Goal: Transaction & Acquisition: Purchase product/service

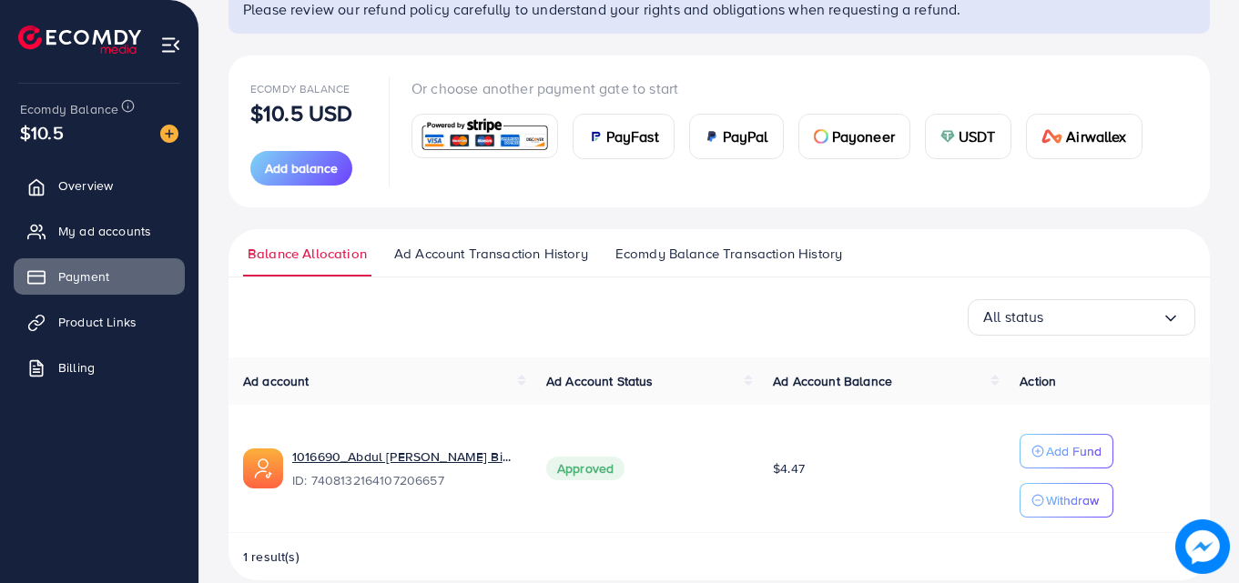
scroll to position [188, 0]
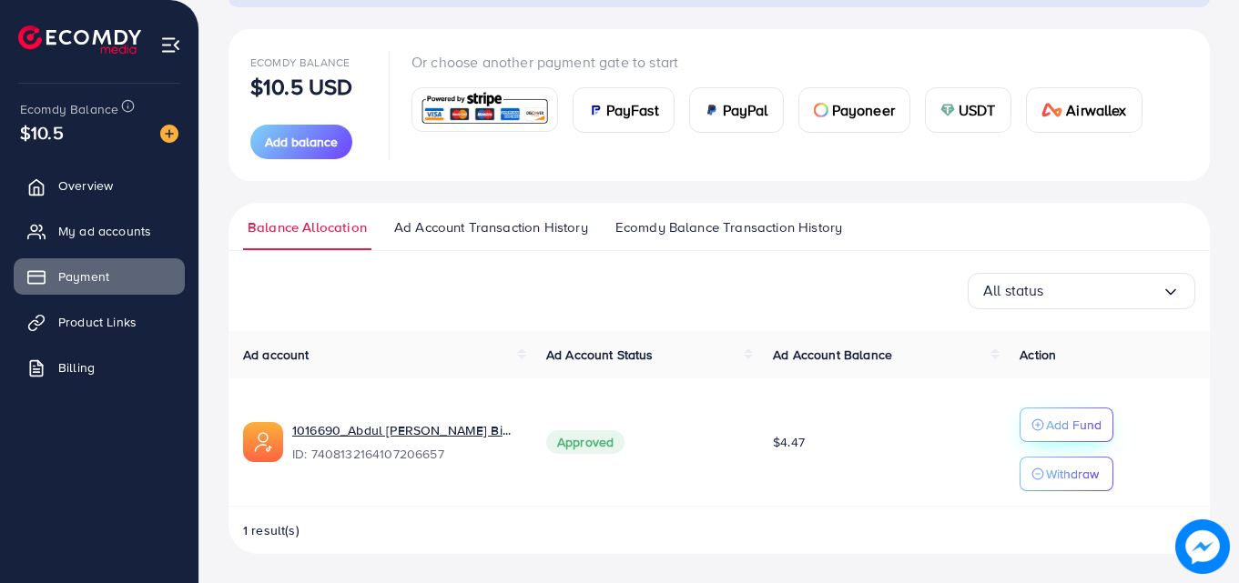
click at [1069, 430] on p "Add Fund" at bounding box center [1074, 425] width 56 height 22
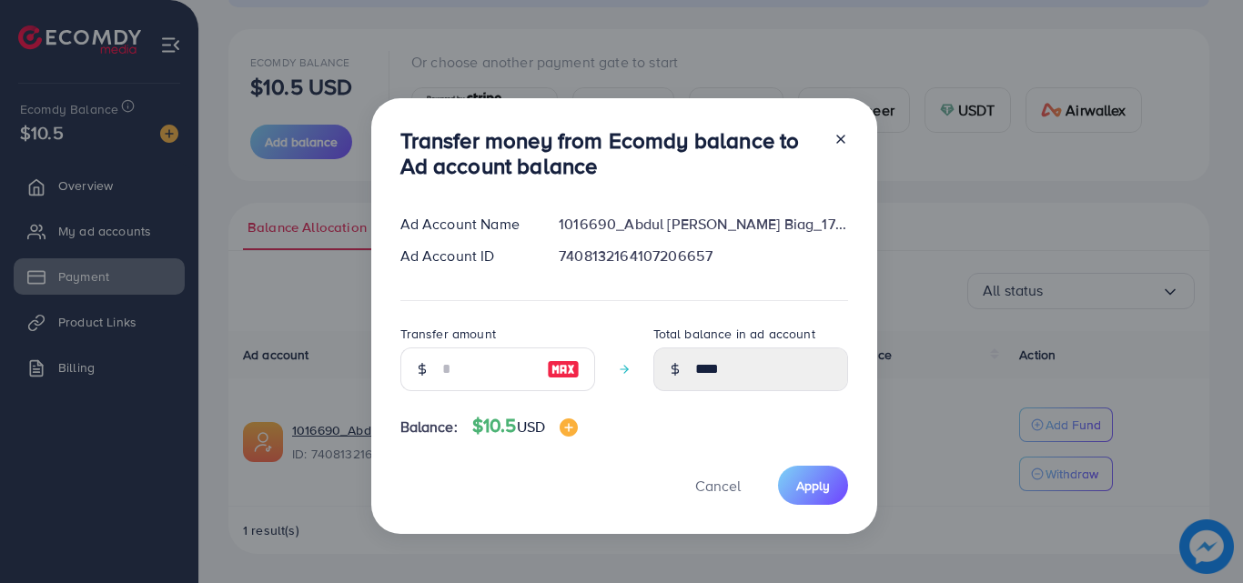
click at [383, 1] on div "Transfer money from Ecomdy balance to Ad account balance Ad Account Name 101669…" at bounding box center [621, 291] width 1243 height 583
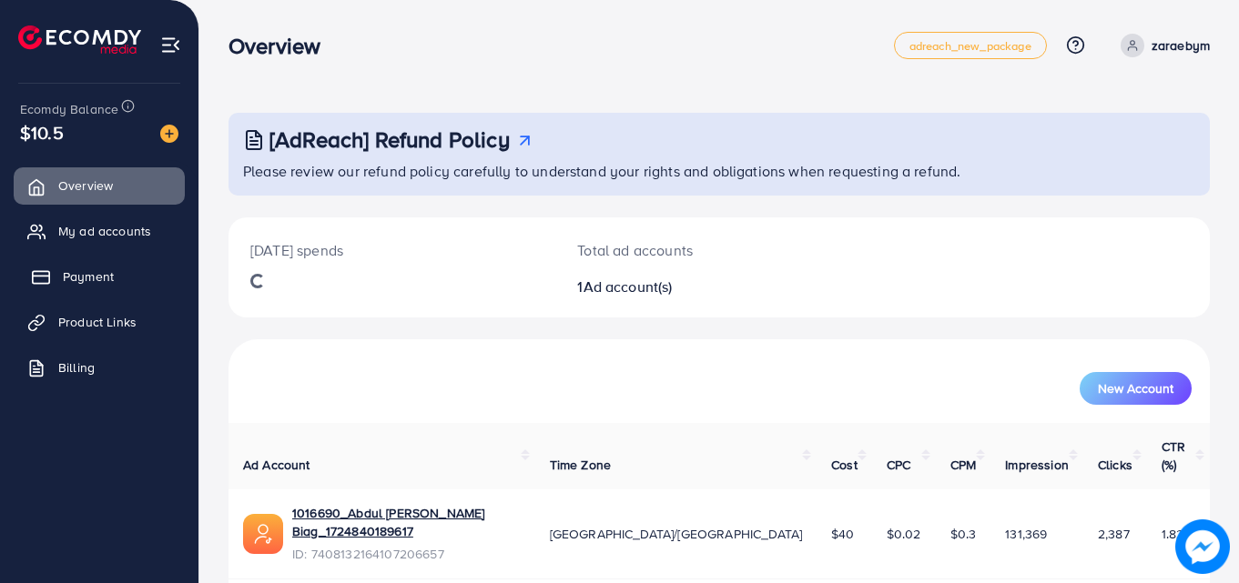
click at [78, 268] on span "Payment" at bounding box center [88, 277] width 51 height 18
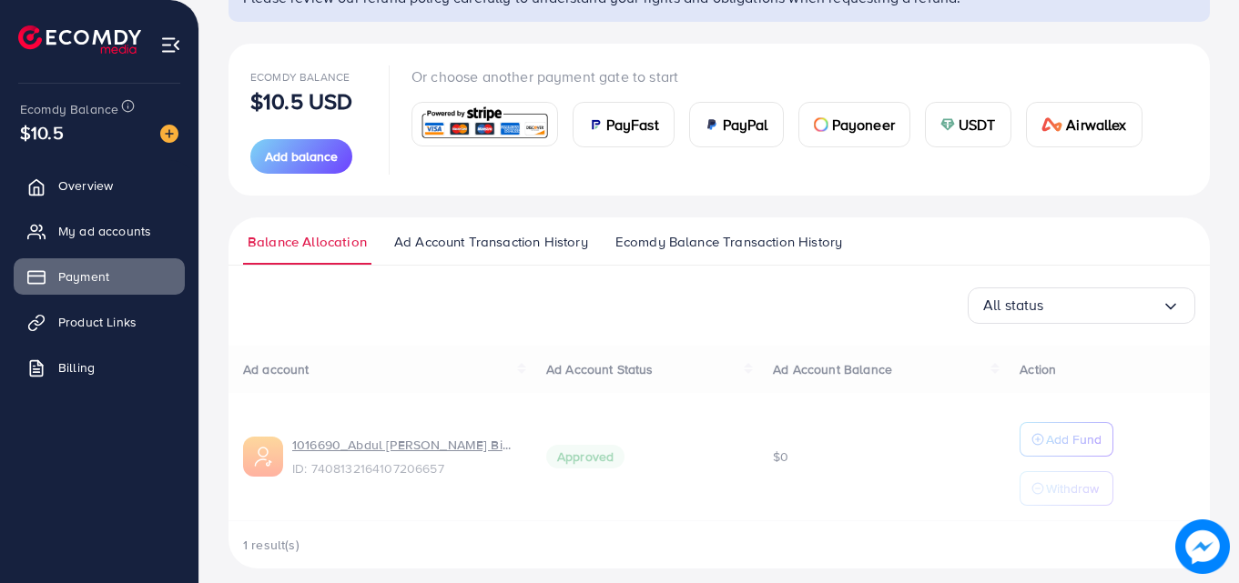
scroll to position [188, 0]
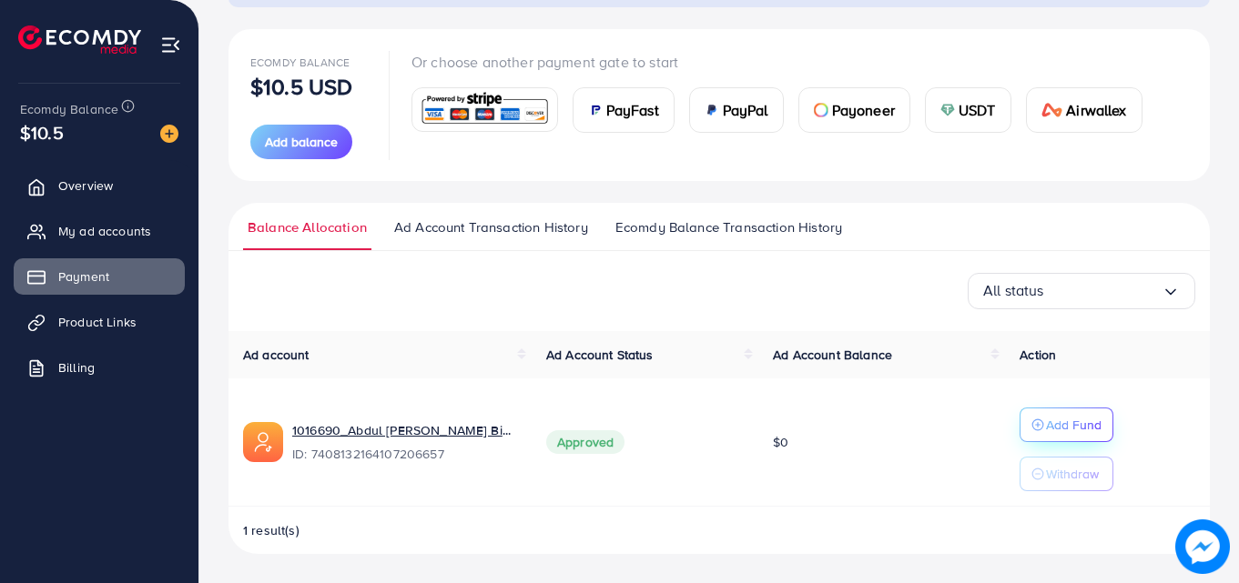
click at [1020, 416] on button "Add Fund" at bounding box center [1066, 425] width 94 height 35
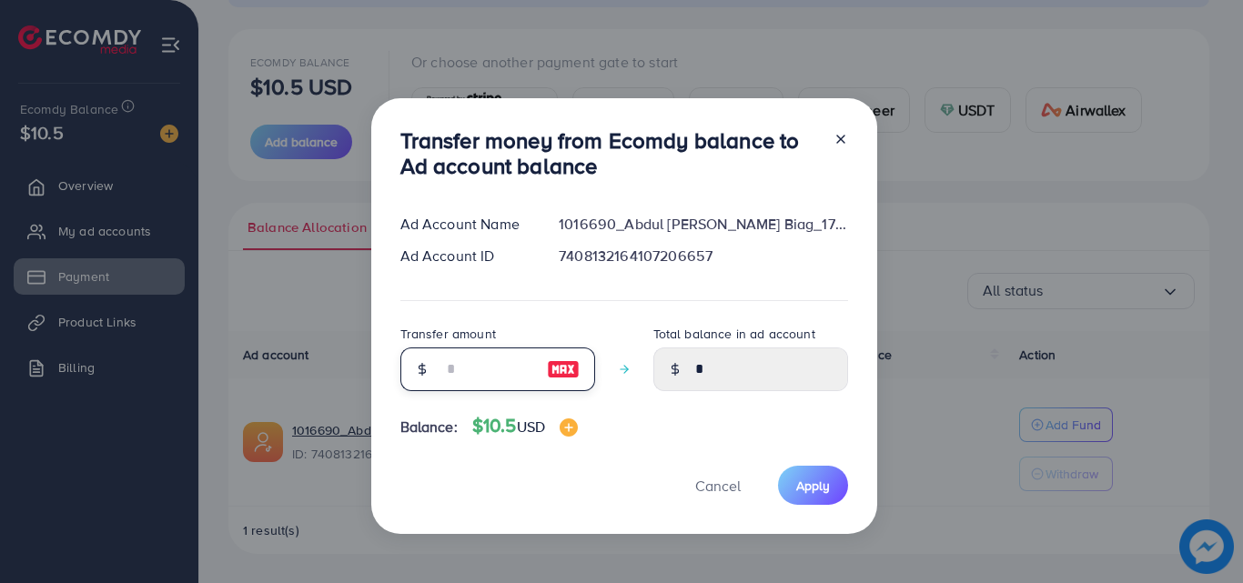
click at [489, 360] on input "number" at bounding box center [487, 370] width 91 height 44
type input "*"
type input "****"
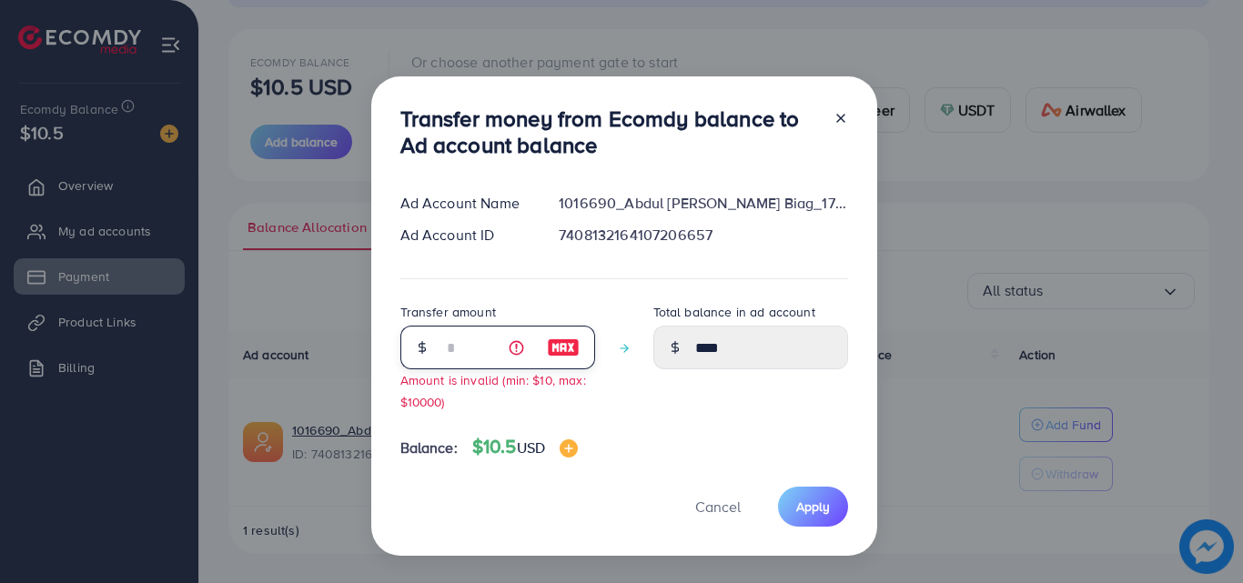
type input "**"
type input "*****"
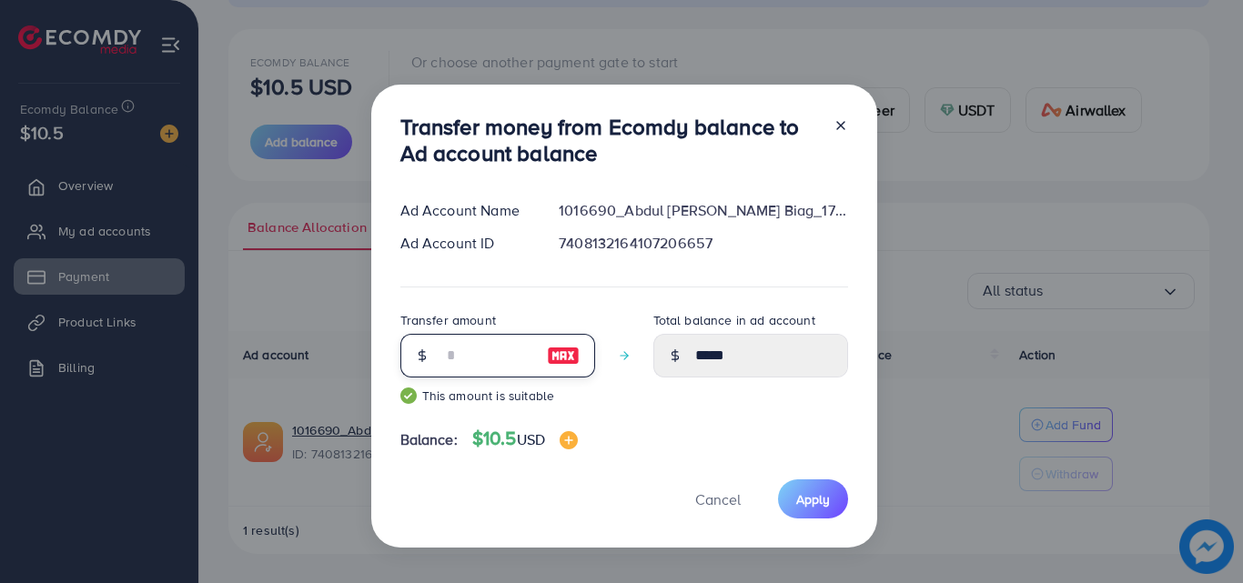
type input "**"
click at [793, 492] on button "Apply" at bounding box center [813, 499] width 70 height 39
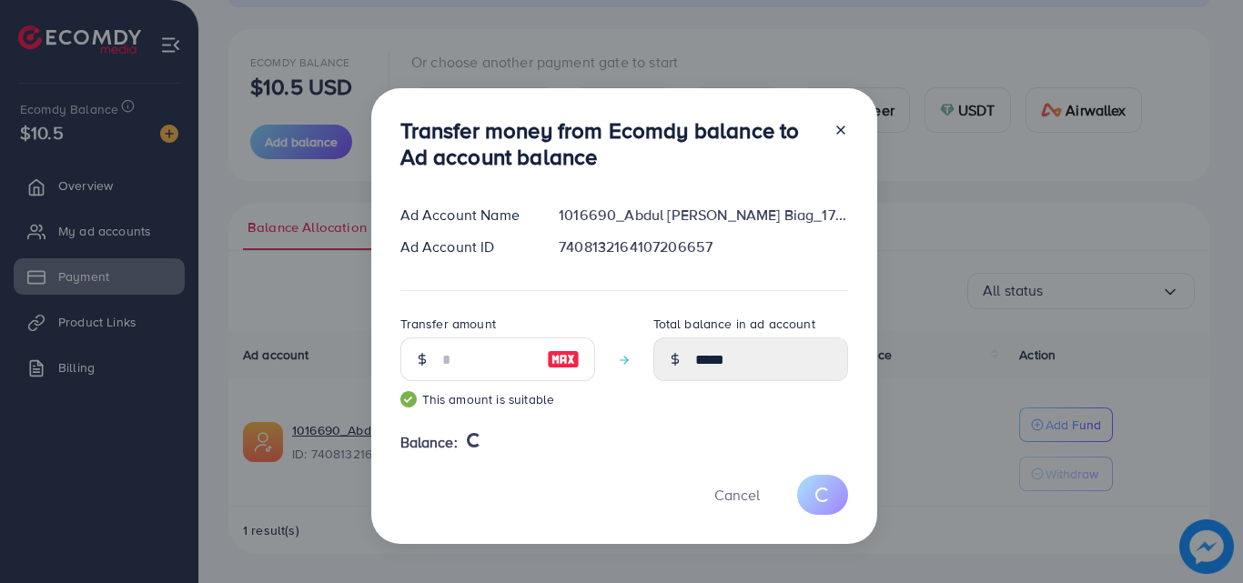
type input "*"
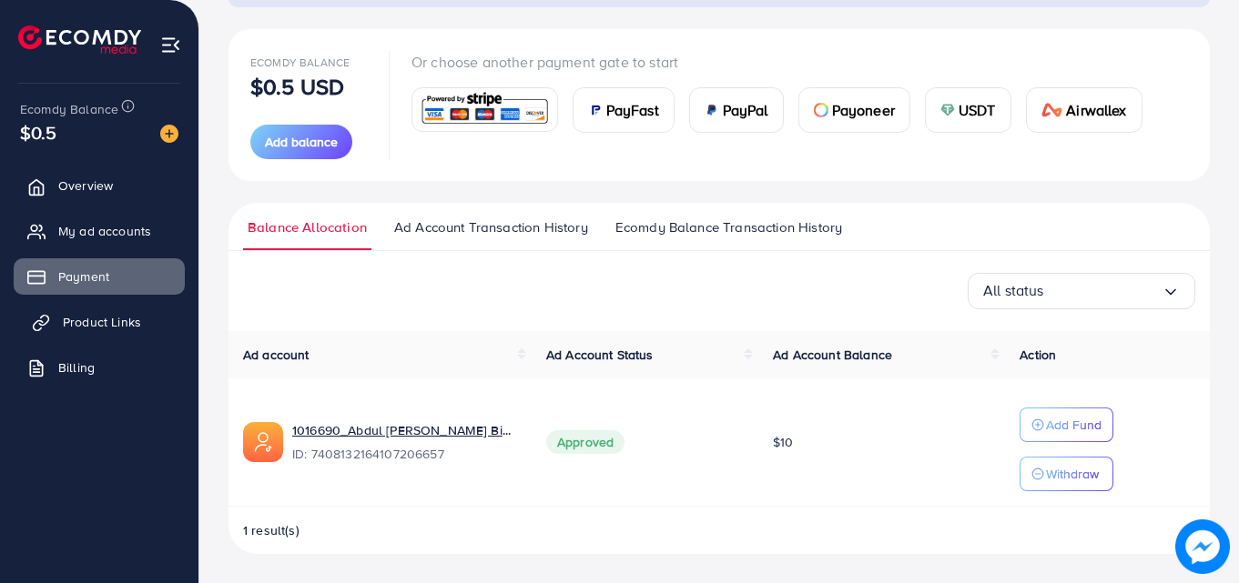
click at [115, 321] on span "Product Links" at bounding box center [102, 322] width 78 height 18
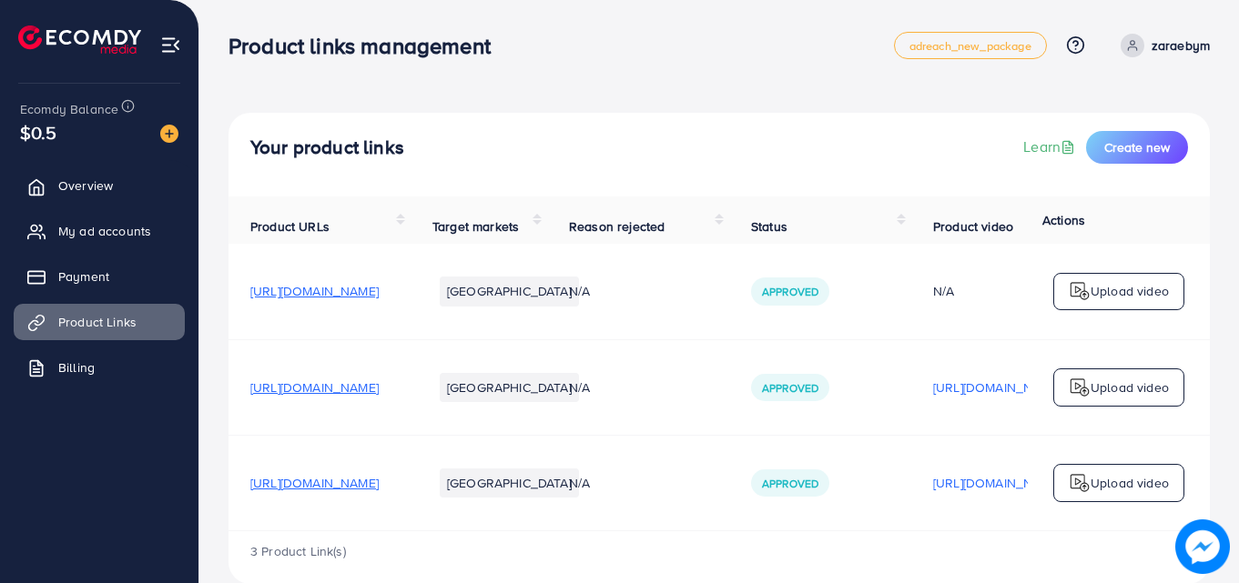
click at [379, 299] on span "[URL][DOMAIN_NAME]" at bounding box center [314, 291] width 128 height 18
click at [108, 192] on span "Overview" at bounding box center [90, 186] width 55 height 18
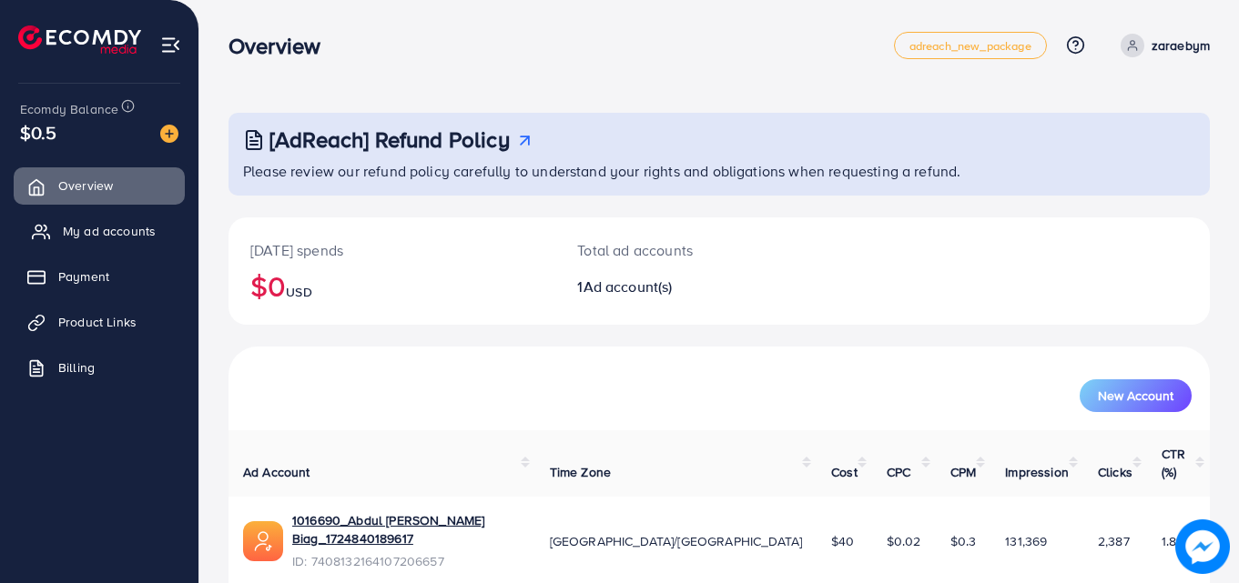
click at [107, 238] on span "My ad accounts" at bounding box center [109, 231] width 93 height 18
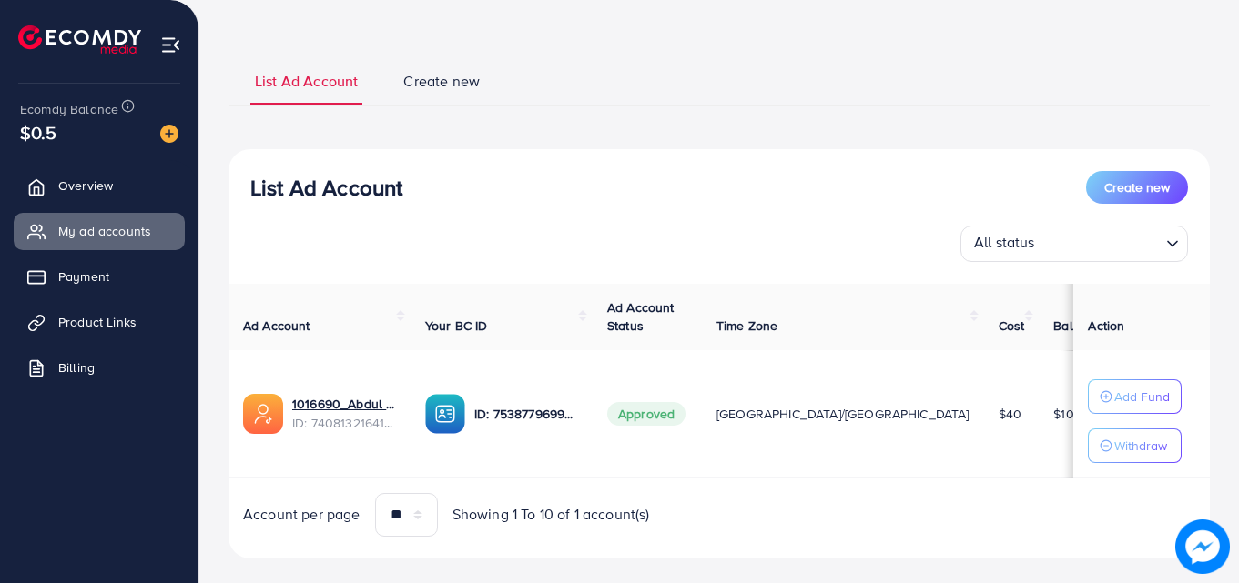
scroll to position [105, 0]
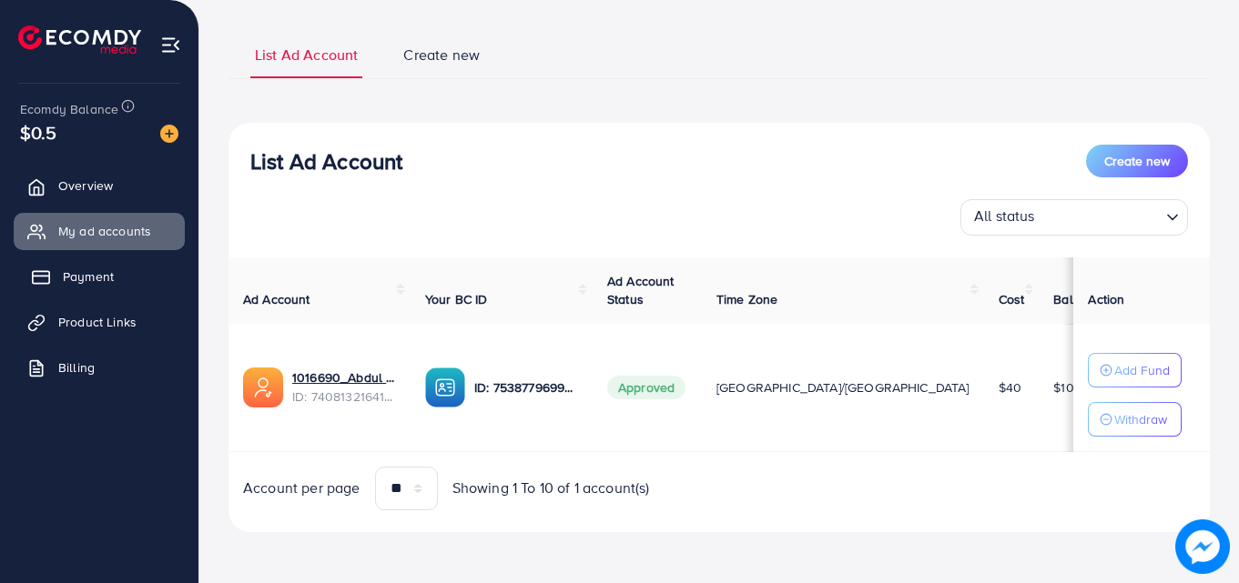
click at [135, 269] on link "Payment" at bounding box center [99, 276] width 171 height 36
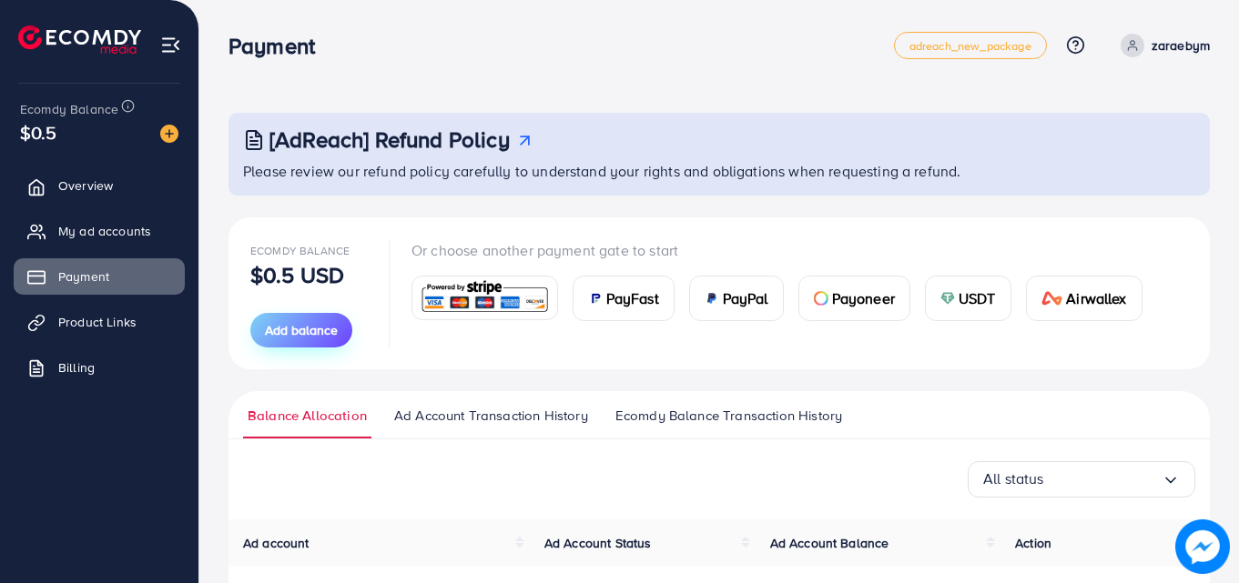
click at [322, 321] on span "Add balance" at bounding box center [301, 330] width 73 height 18
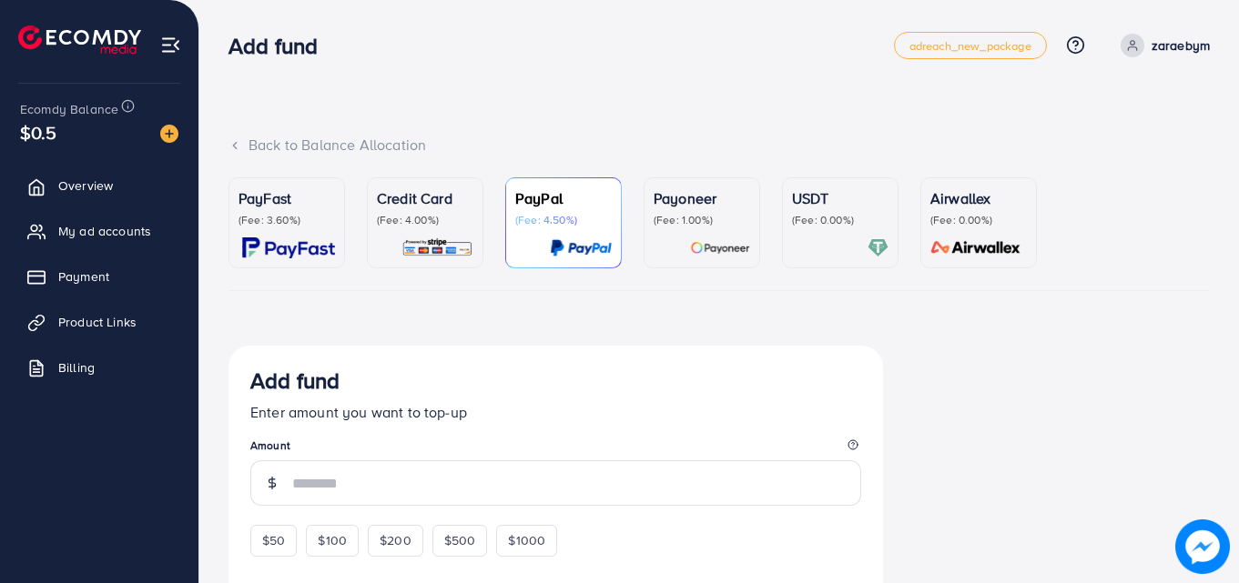
click at [432, 217] on p "(Fee: 4.00%)" at bounding box center [425, 220] width 96 height 15
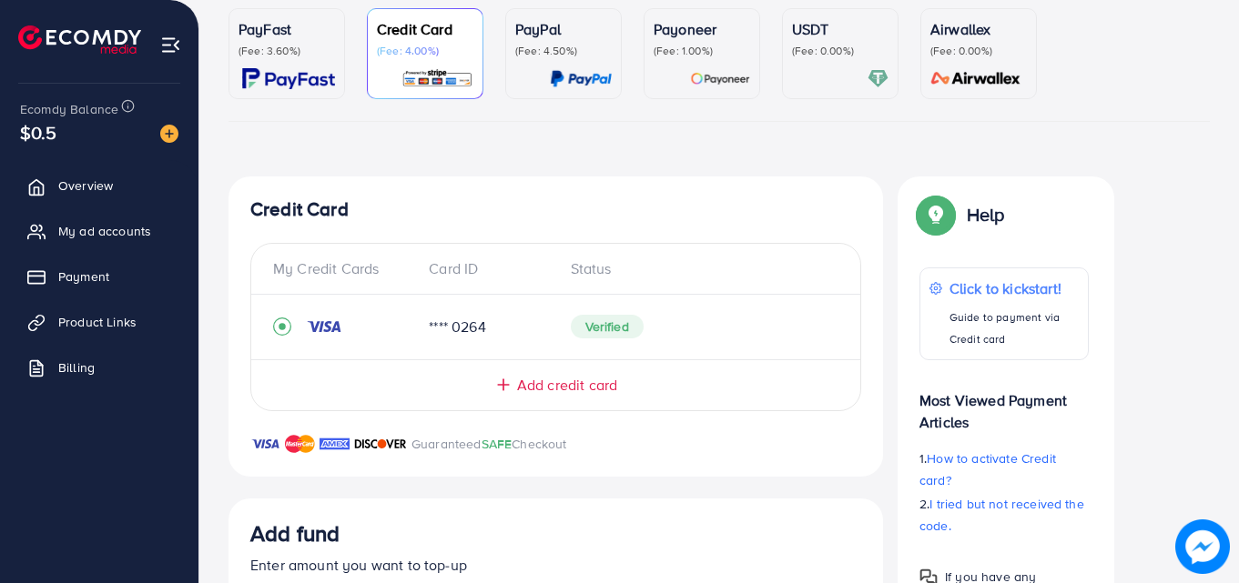
scroll to position [364, 0]
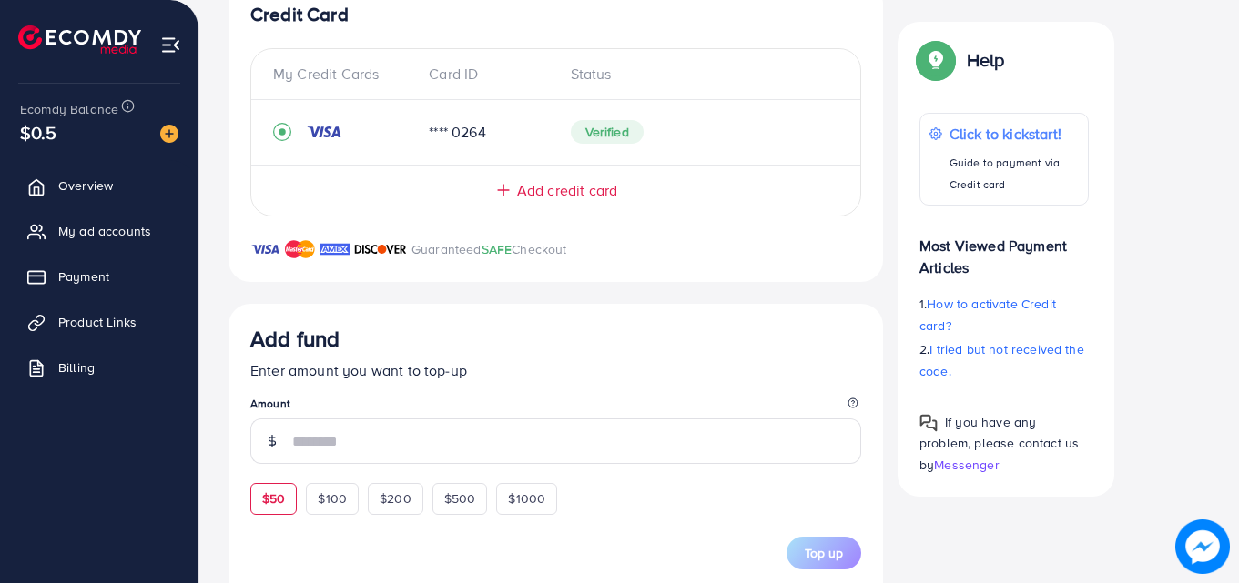
click at [280, 498] on span "$50" at bounding box center [273, 499] width 23 height 18
type input "**"
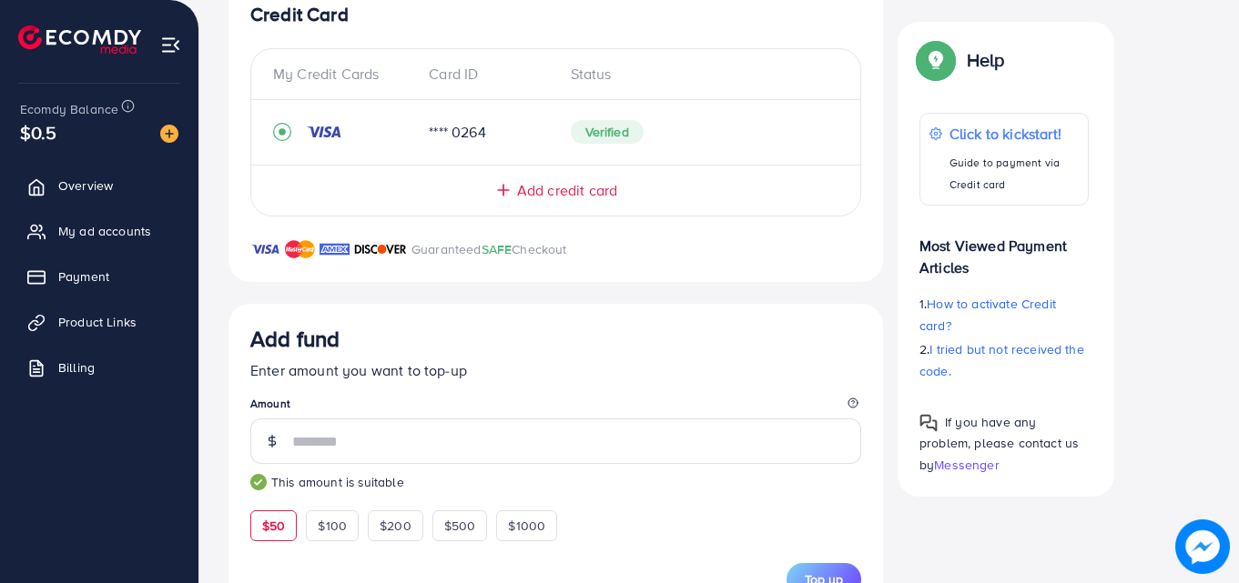
scroll to position [785, 0]
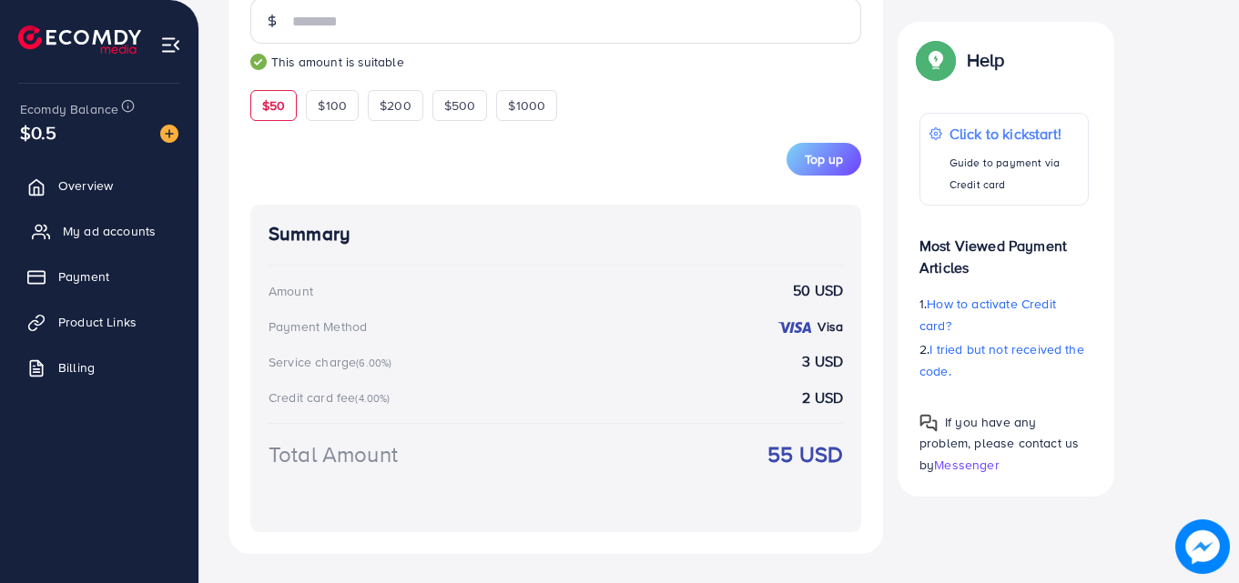
click at [78, 229] on span "My ad accounts" at bounding box center [109, 231] width 93 height 18
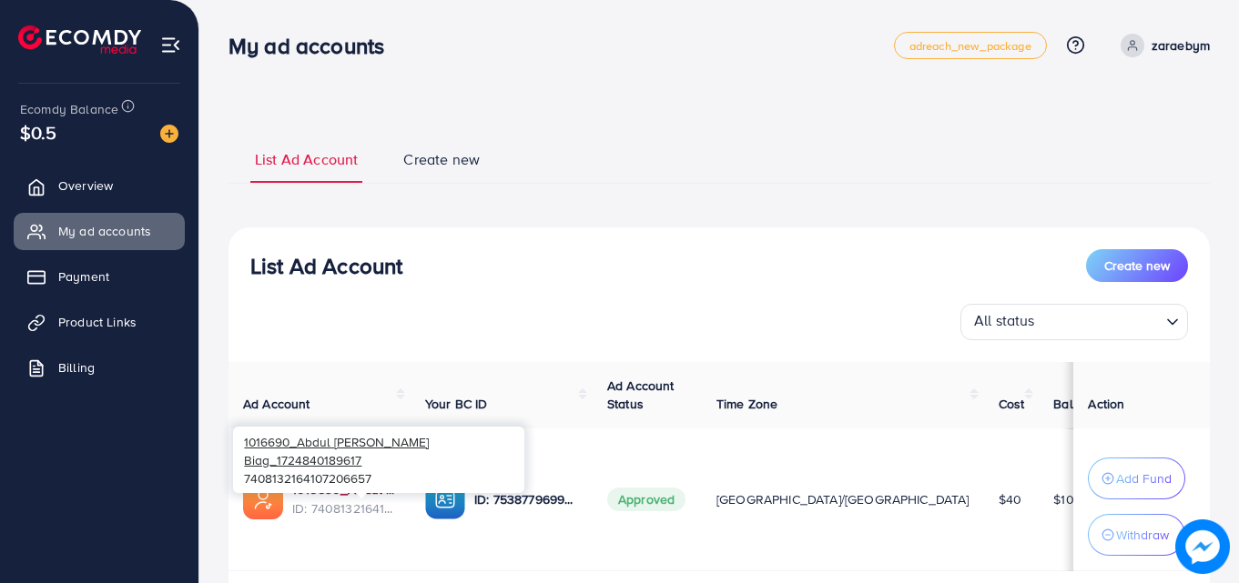
click at [355, 488] on link "1016690_Abdul [PERSON_NAME] Biag_1724840189617" at bounding box center [344, 490] width 104 height 18
